Goal: Find specific fact: Find specific fact

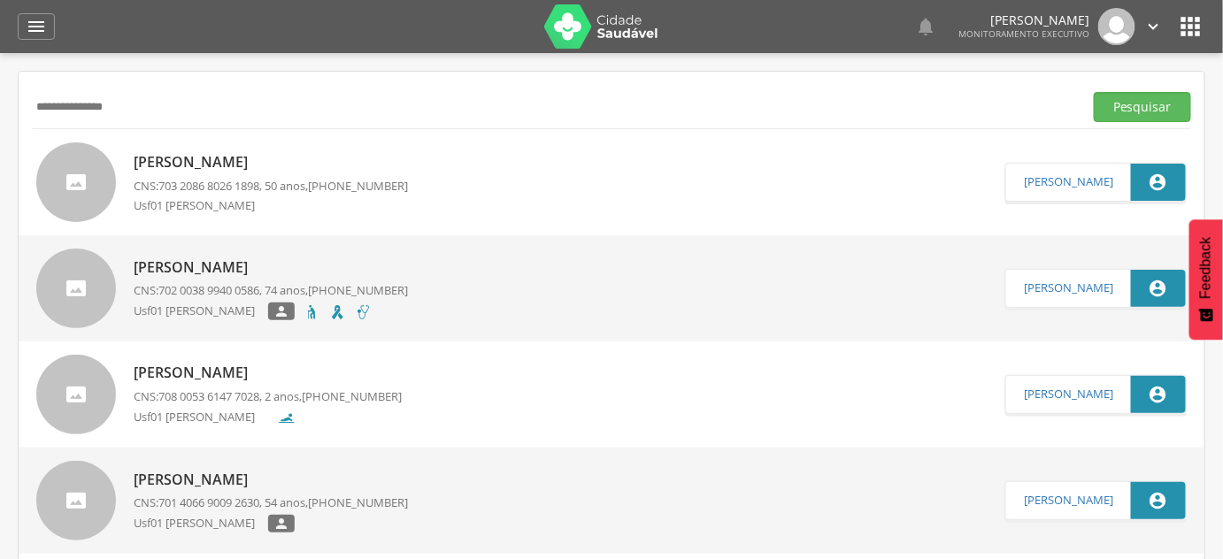
type input "**********"
click at [1093, 92] on button "Pesquisar" at bounding box center [1141, 107] width 97 height 30
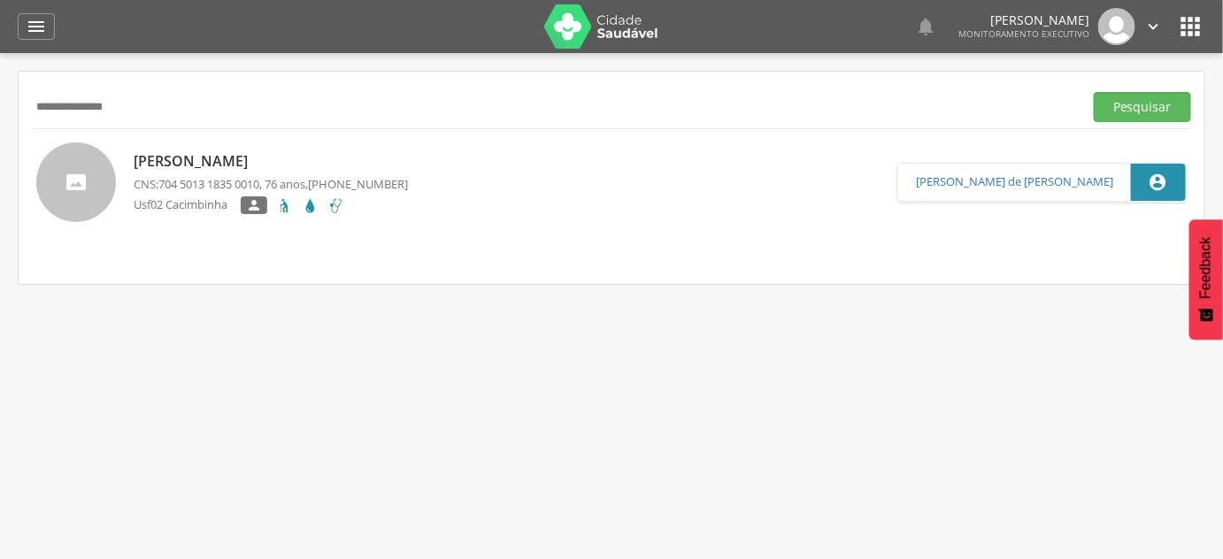
click at [252, 157] on p "[PERSON_NAME]" at bounding box center [271, 161] width 274 height 20
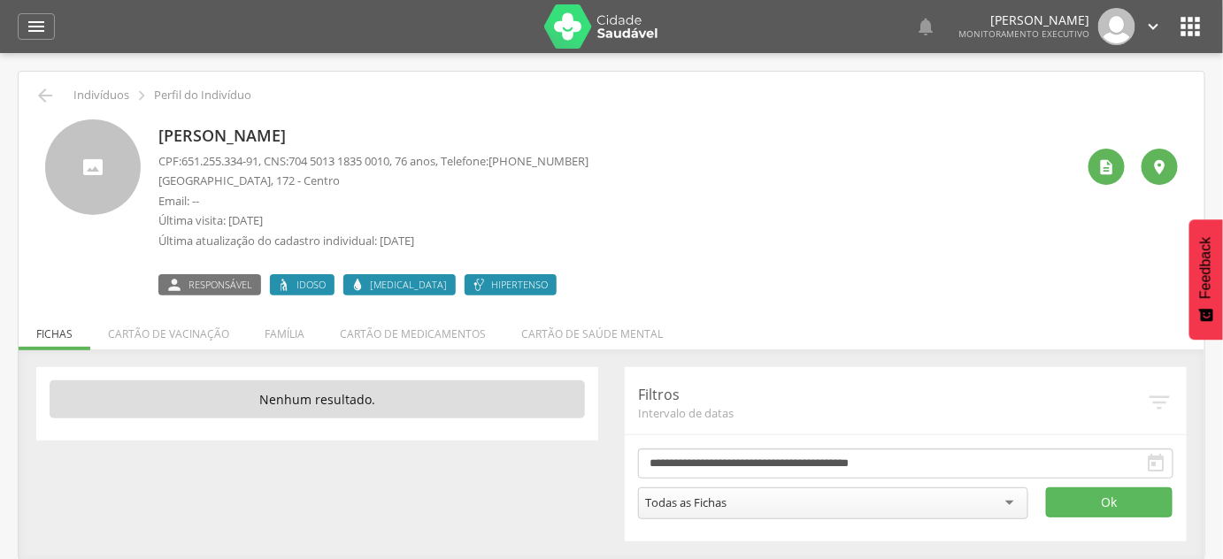
click at [188, 138] on p "[PERSON_NAME]" at bounding box center [373, 136] width 430 height 23
copy div "[PERSON_NAME]"
click at [238, 156] on span "651.255.334-91" at bounding box center [219, 161] width 77 height 16
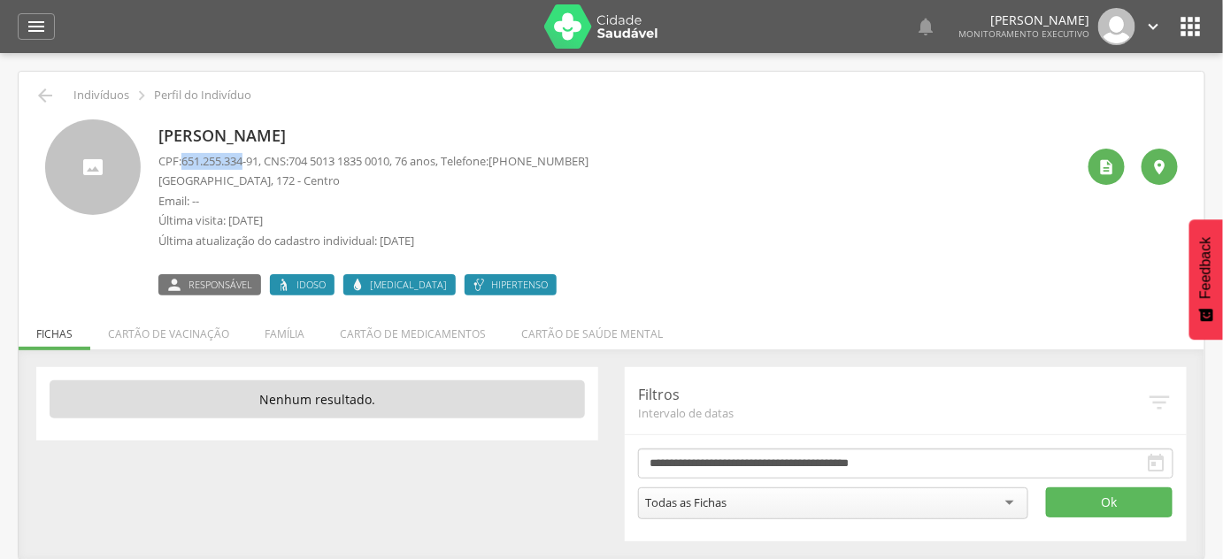
click at [238, 156] on span "651.255.334-91" at bounding box center [219, 161] width 77 height 16
click at [274, 165] on p "CPF: 651.255.334-91 , CNS: [PHONE_NUMBER] , 76 anos, Telefone: [PHONE_NUMBER]" at bounding box center [373, 161] width 430 height 17
drag, startPoint x: 263, startPoint y: 164, endPoint x: 185, endPoint y: 166, distance: 77.9
click at [185, 166] on span "651.255.334-91" at bounding box center [219, 161] width 77 height 16
copy span "651.255.334-91"
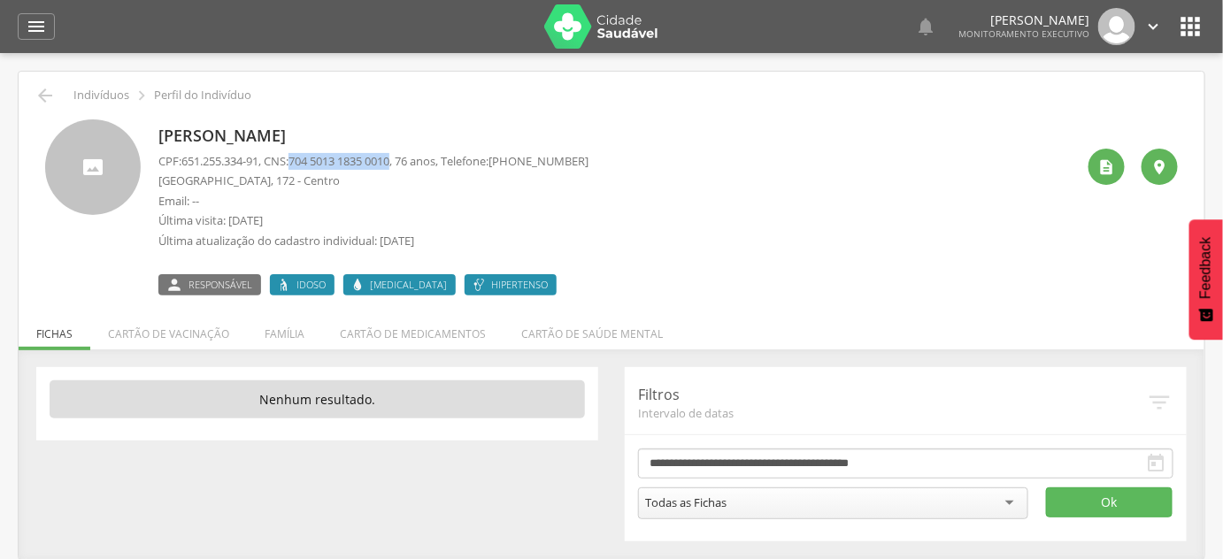
drag, startPoint x: 302, startPoint y: 159, endPoint x: 406, endPoint y: 167, distance: 104.7
click at [389, 167] on span "704 5013 1835 0010" at bounding box center [338, 161] width 101 height 16
copy span "704 5013 1835 0010"
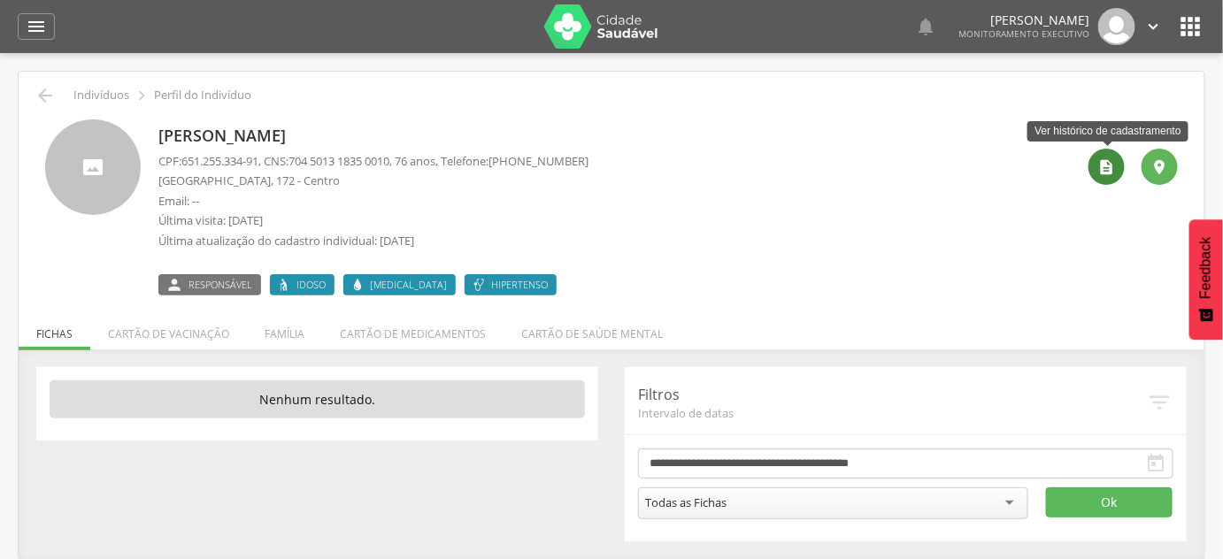
click at [1095, 152] on div "" at bounding box center [1106, 167] width 36 height 36
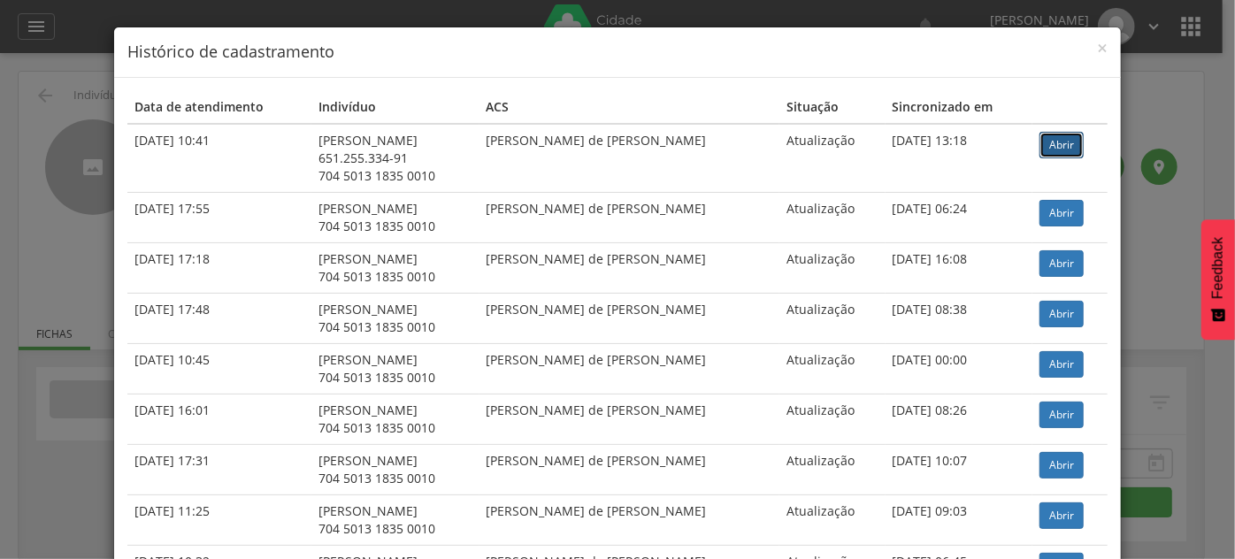
click at [1061, 138] on link "Abrir" at bounding box center [1062, 145] width 44 height 27
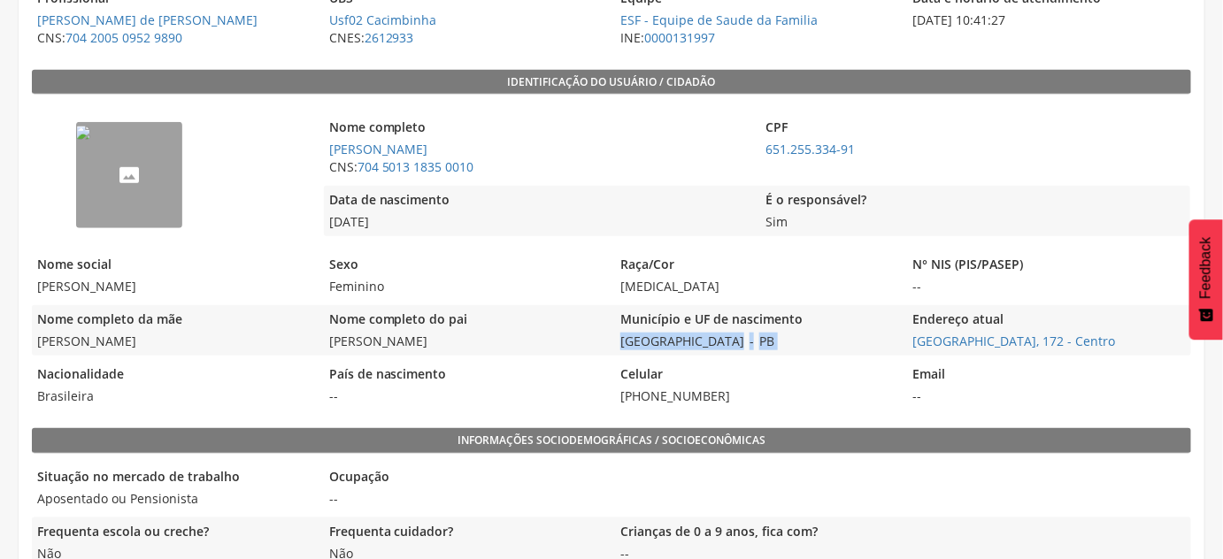
scroll to position [346, 0]
click at [769, 348] on div "Município e UF de nascimento São João do Tigre - PB" at bounding box center [756, 330] width 283 height 50
click at [754, 343] on span "PB" at bounding box center [767, 341] width 26 height 17
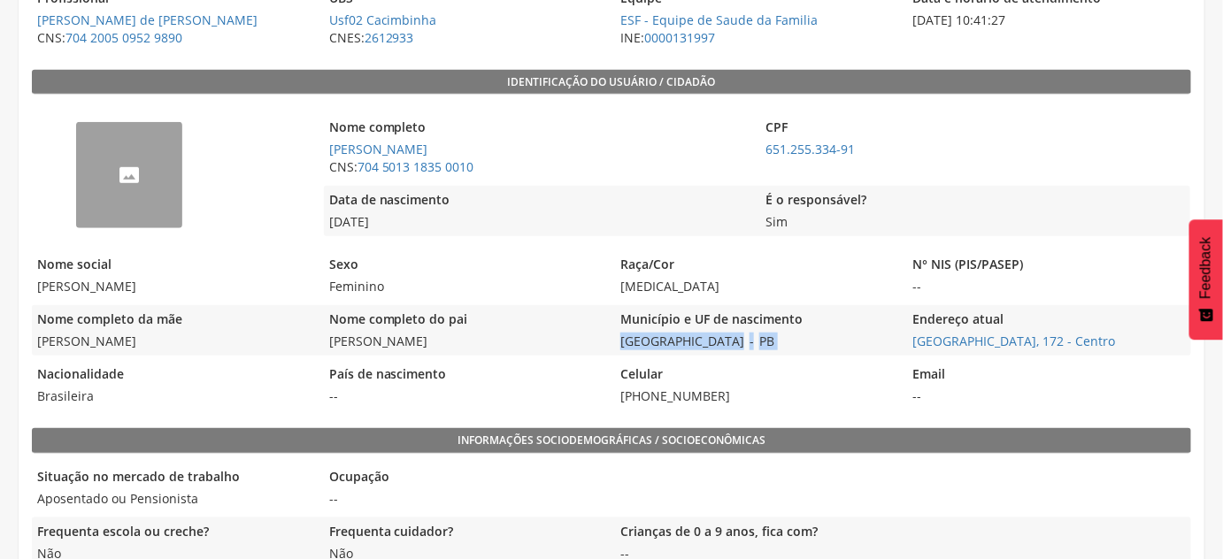
copy div "São João do Tigre - [GEOGRAPHIC_DATA]"
